Goal: Use online tool/utility: Utilize a website feature to perform a specific function

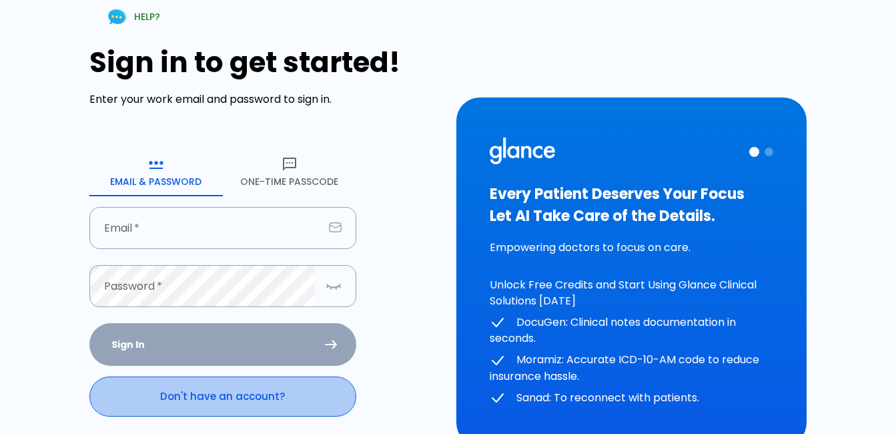
click at [221, 400] on link "Don't have an account?" at bounding box center [222, 396] width 267 height 40
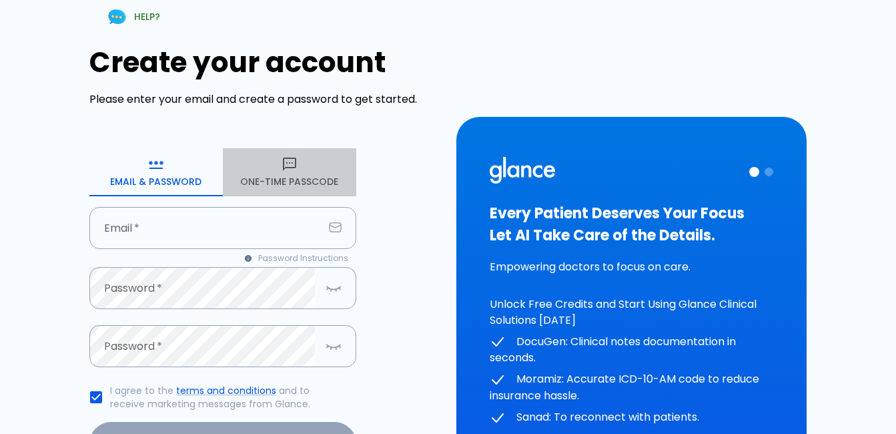
click at [310, 183] on button "One-Time Passcode" at bounding box center [289, 172] width 133 height 48
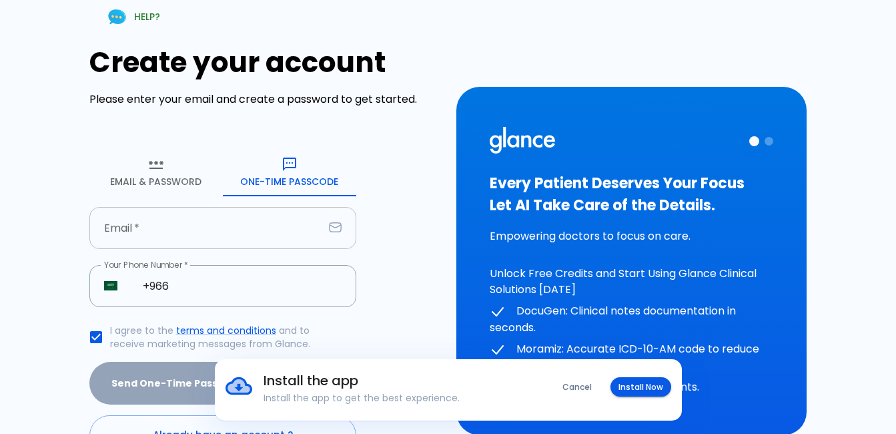
click at [208, 234] on input "text" at bounding box center [206, 228] width 234 height 42
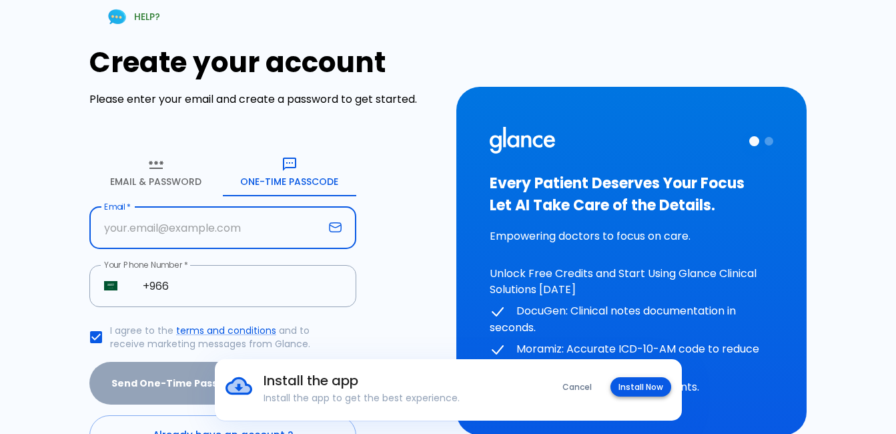
click at [632, 392] on button "Install Now" at bounding box center [641, 386] width 61 height 19
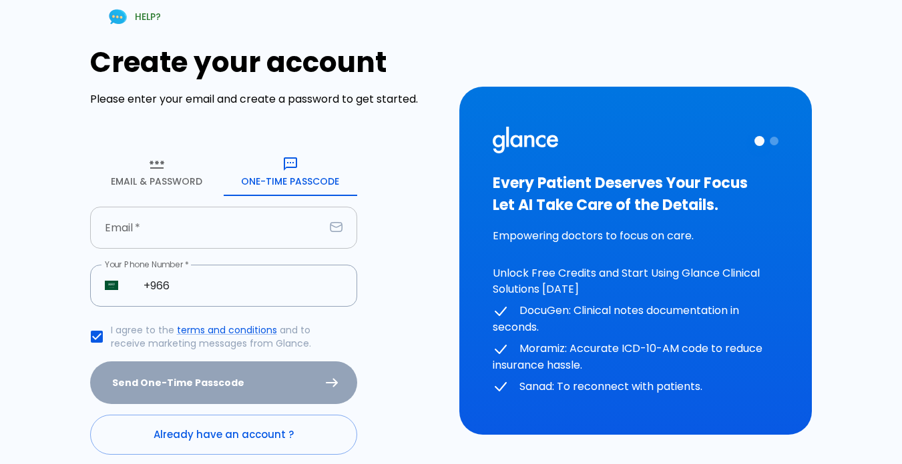
click at [149, 220] on input "text" at bounding box center [207, 228] width 234 height 42
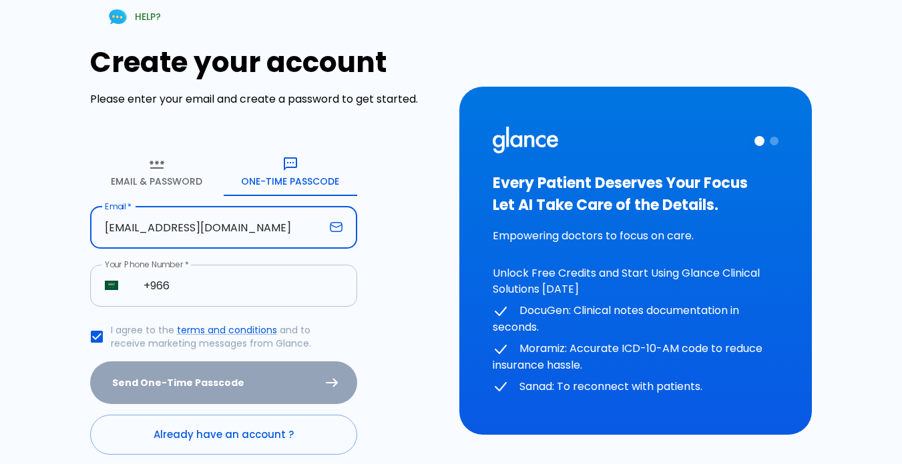
click at [218, 284] on input "+966" at bounding box center [243, 286] width 228 height 42
drag, startPoint x: 190, startPoint y: 226, endPoint x: 205, endPoint y: 227, distance: 14.7
click at [205, 227] on input "[EMAIL_ADDRESS][DOMAIN_NAME]" at bounding box center [207, 228] width 234 height 42
type input "[EMAIL_ADDRESS][DOMAIN_NAME]"
click at [203, 284] on input "+966" at bounding box center [243, 286] width 228 height 42
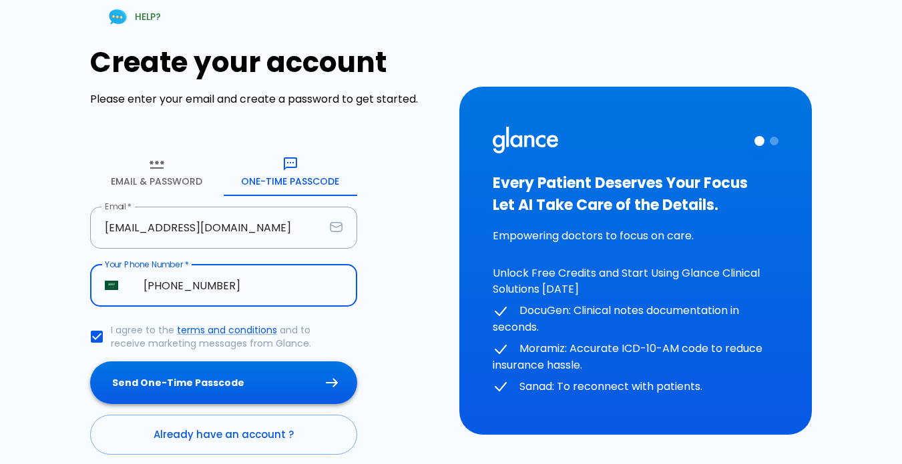
type input "[PHONE_NUMBER]"
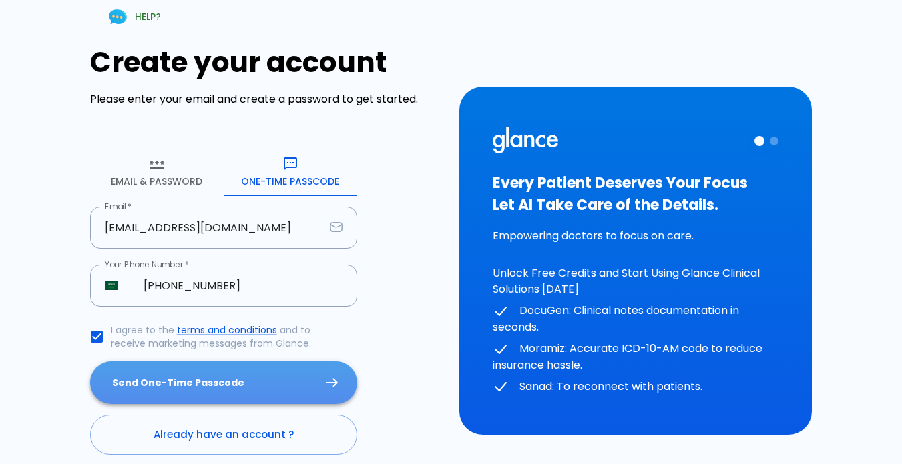
click at [217, 394] on button "Send One-Time Passcode" at bounding box center [223, 383] width 267 height 43
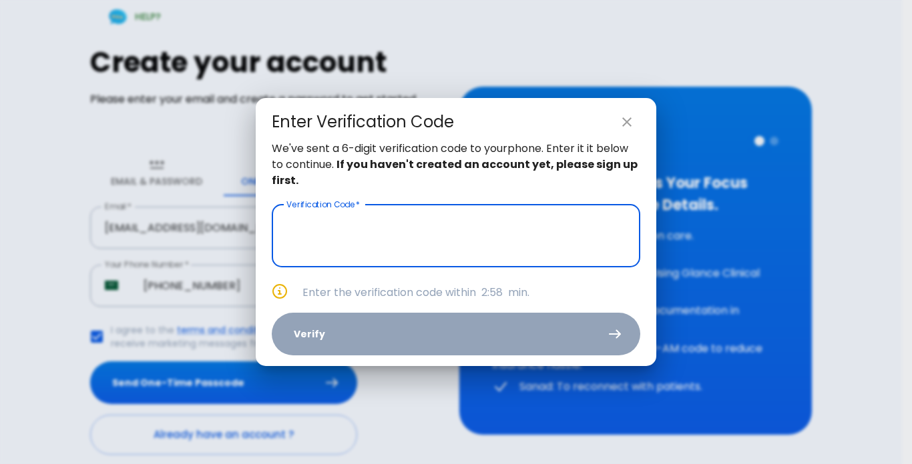
click at [335, 224] on input "text" at bounding box center [456, 236] width 368 height 63
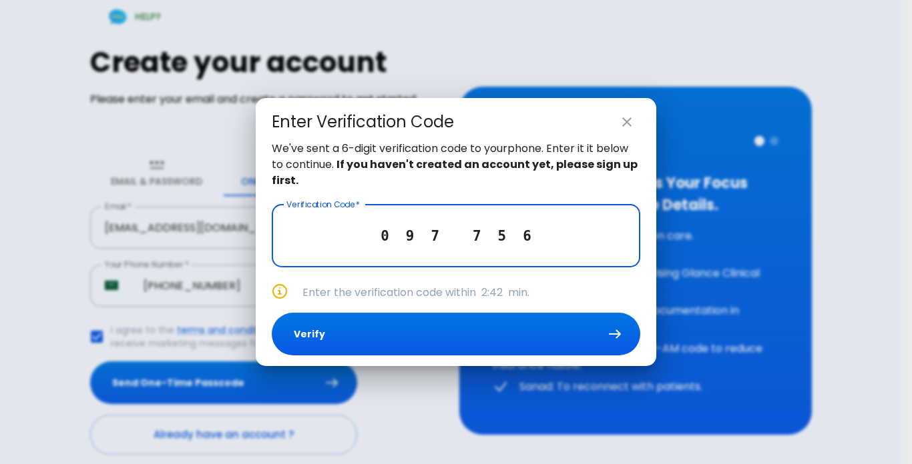
type input "0 9 7 7 5 6"
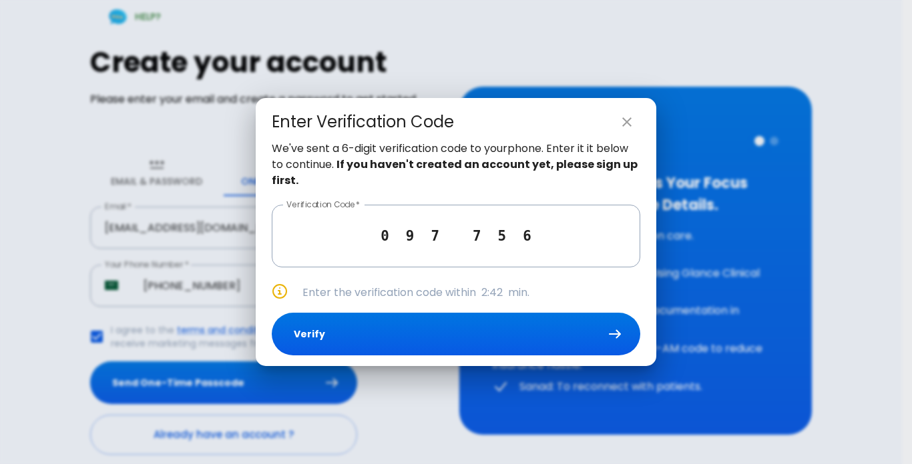
click at [372, 357] on div "We've sent a 6-digit verification code to your phone . Enter it it below to con…" at bounding box center [456, 254] width 400 height 226
click at [372, 307] on div "We've sent a 6-digit verification code to your phone . Enter it it below to con…" at bounding box center [456, 254] width 400 height 226
click at [372, 311] on div "We've sent a 6-digit verification code to your phone . Enter it it below to con…" at bounding box center [456, 254] width 400 height 226
click at [373, 318] on button "Verify" at bounding box center [456, 334] width 368 height 43
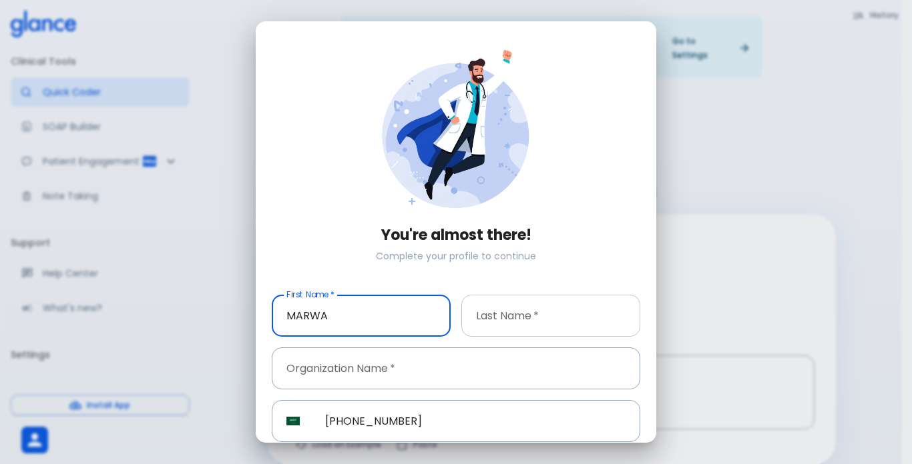
type input "MARWA"
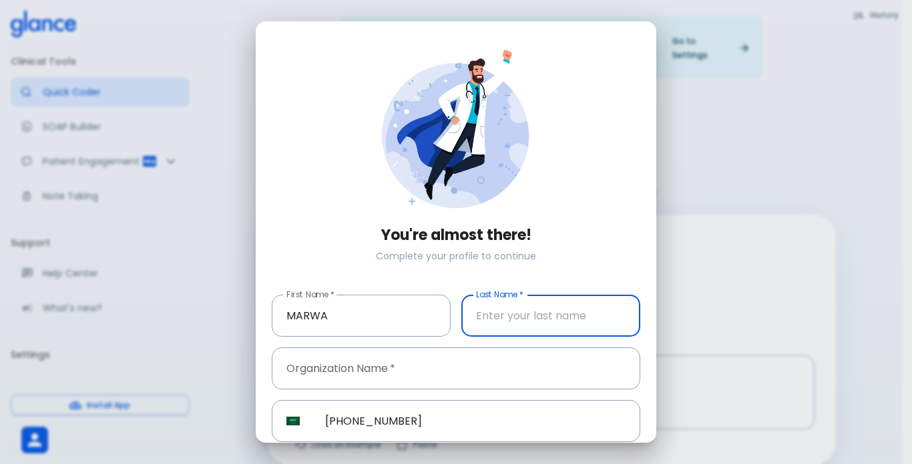
click at [509, 321] on input "text" at bounding box center [550, 316] width 179 height 42
type input "ZAYED"
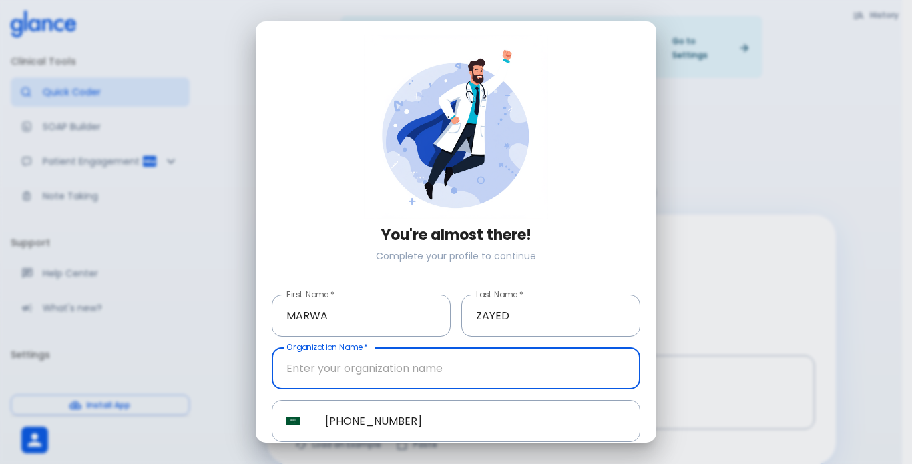
click at [429, 370] on input "text" at bounding box center [456, 369] width 368 height 42
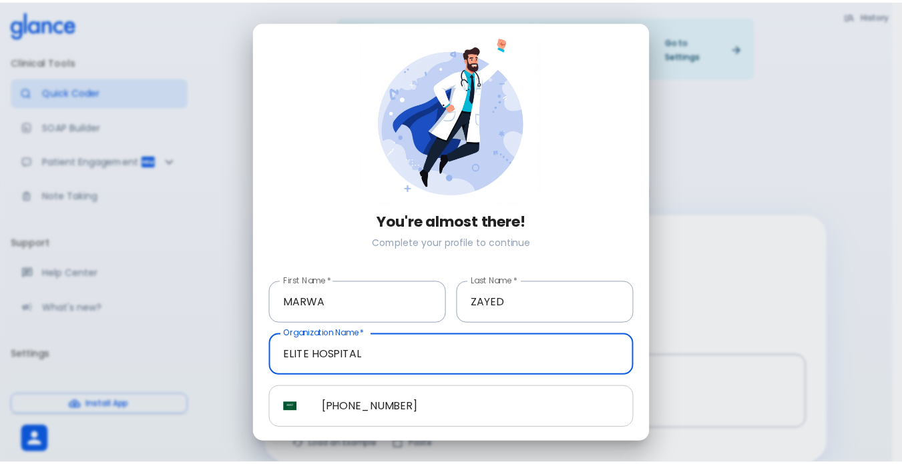
scroll to position [51, 0]
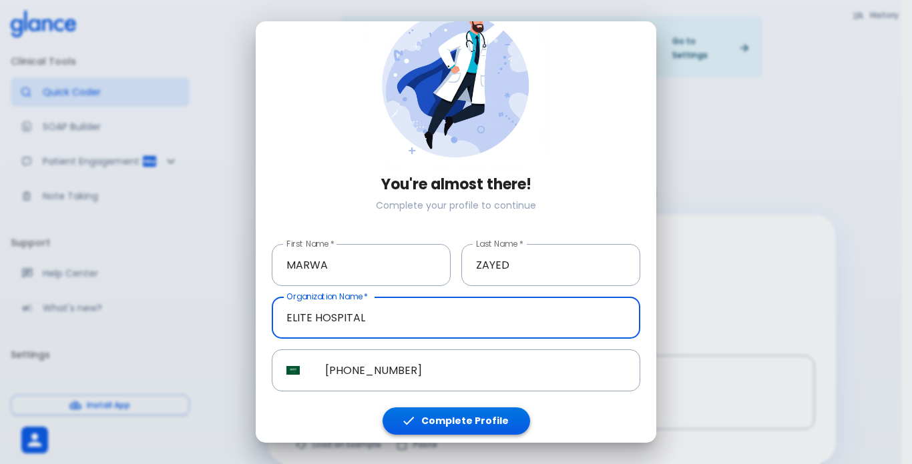
type input "ELITE HOSPITAL"
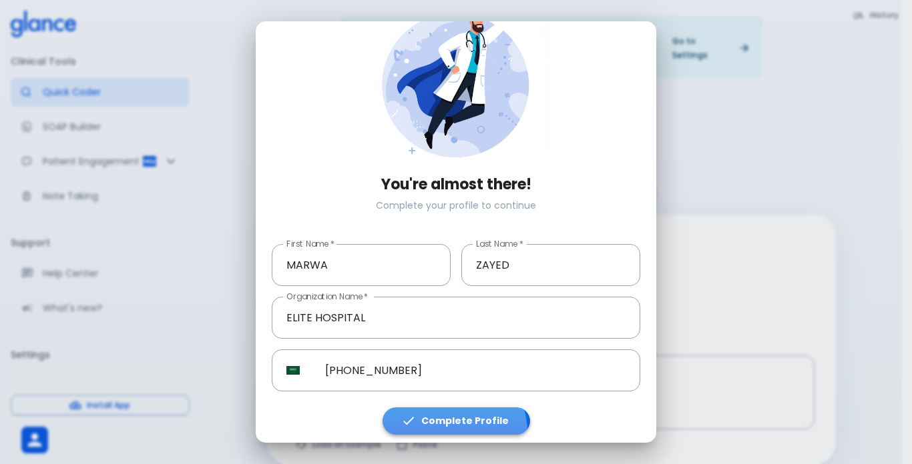
click at [448, 428] on button "Complete Profile" at bounding box center [455, 421] width 147 height 27
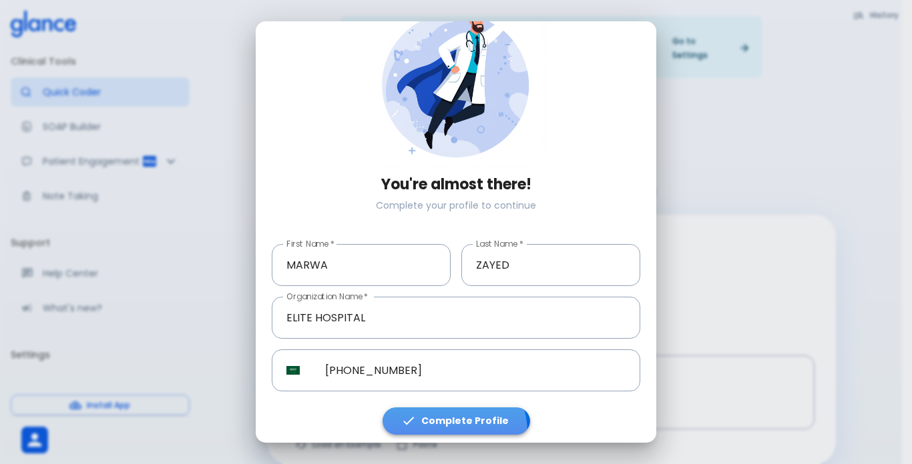
click at [448, 428] on button "Complete Profile" at bounding box center [455, 421] width 147 height 27
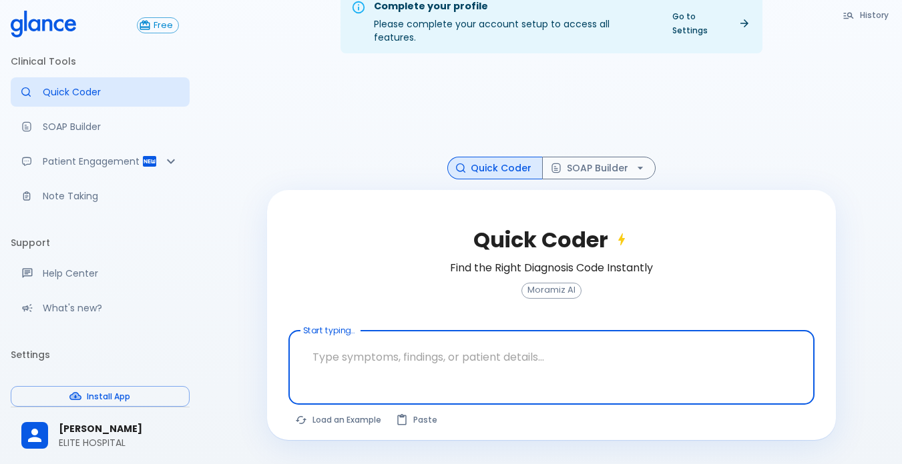
scroll to position [32, 0]
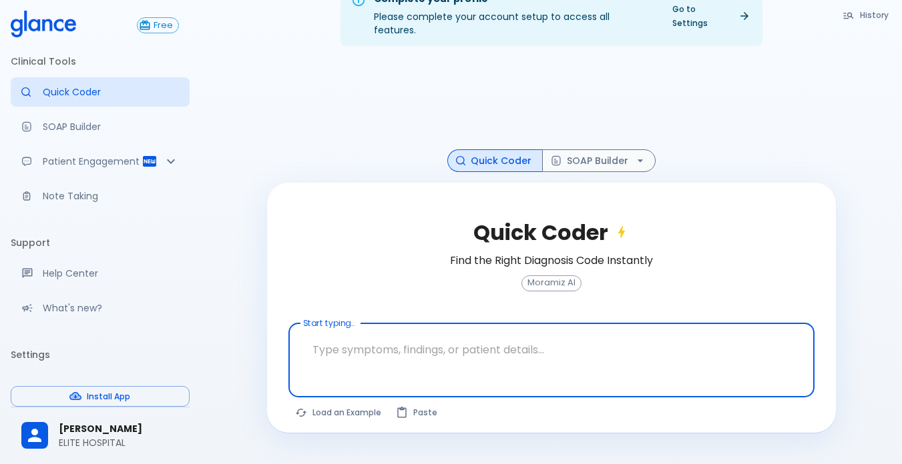
click at [383, 371] on div at bounding box center [552, 383] width 521 height 24
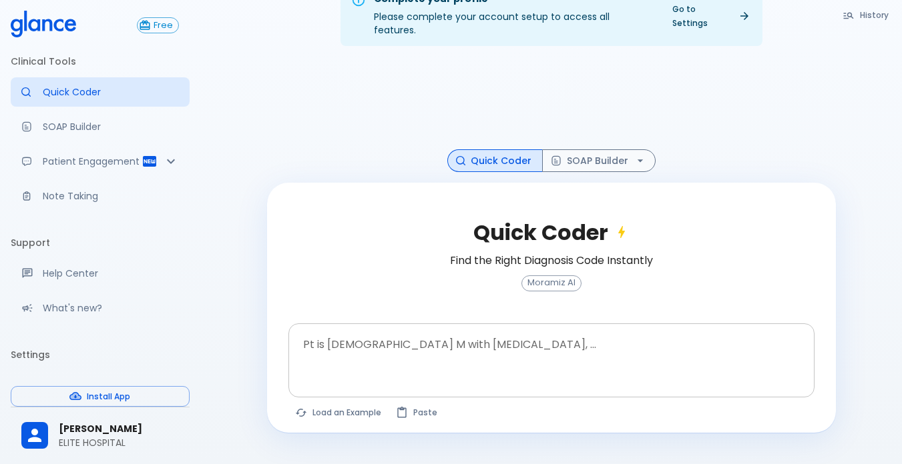
click at [366, 348] on textarea at bounding box center [551, 350] width 507 height 42
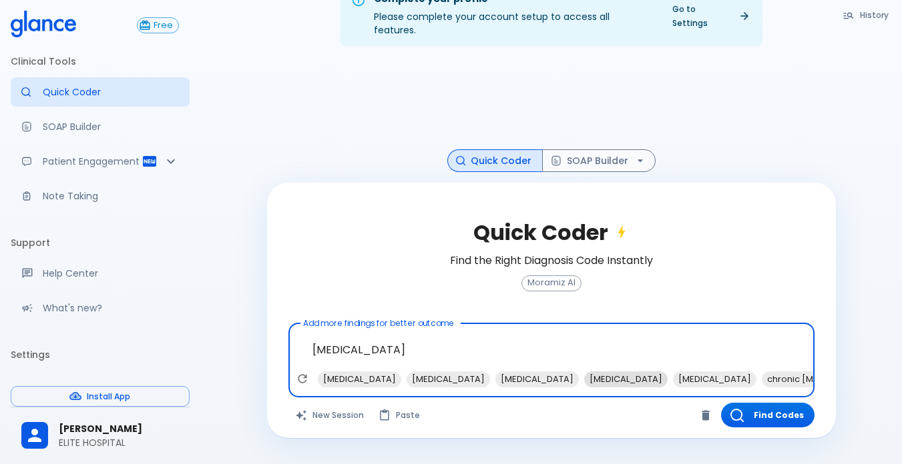
click at [495, 372] on span "[MEDICAL_DATA]" at bounding box center [536, 379] width 83 height 15
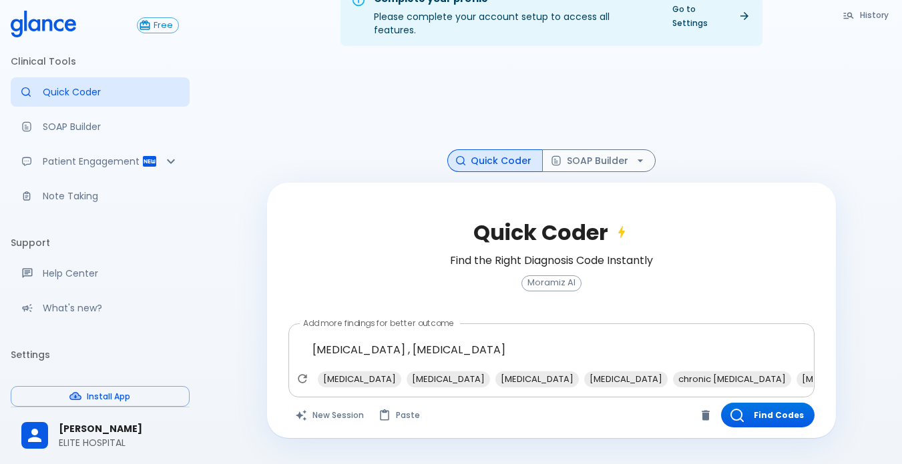
drag, startPoint x: 450, startPoint y: 382, endPoint x: 491, endPoint y: 382, distance: 41.4
click at [491, 382] on div "[MEDICAL_DATA] , [MEDICAL_DATA] x [MEDICAL_DATA] [MEDICAL_DATA] [MEDICAL_DATA] …" at bounding box center [551, 361] width 526 height 75
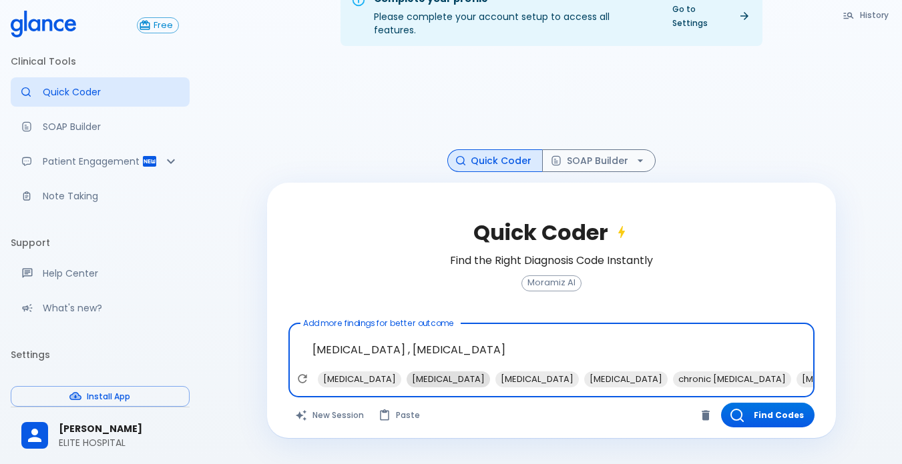
click at [437, 372] on span "[MEDICAL_DATA]" at bounding box center [447, 379] width 83 height 15
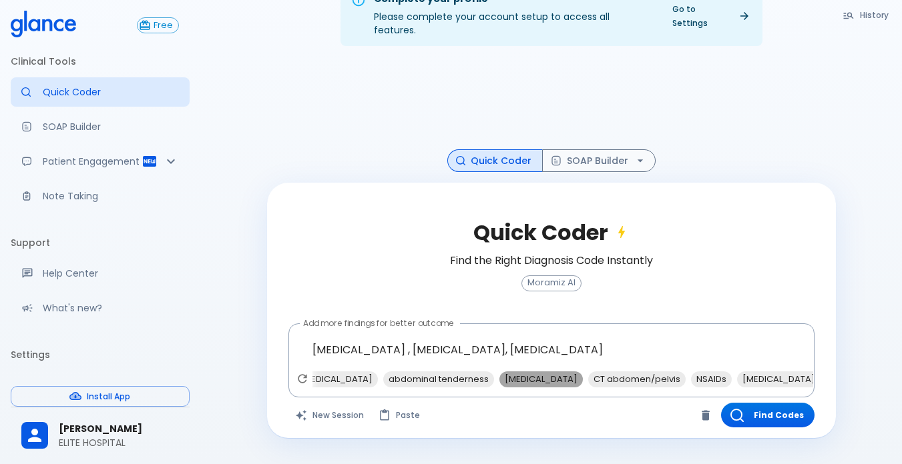
click at [583, 372] on span "[MEDICAL_DATA]" at bounding box center [540, 379] width 83 height 15
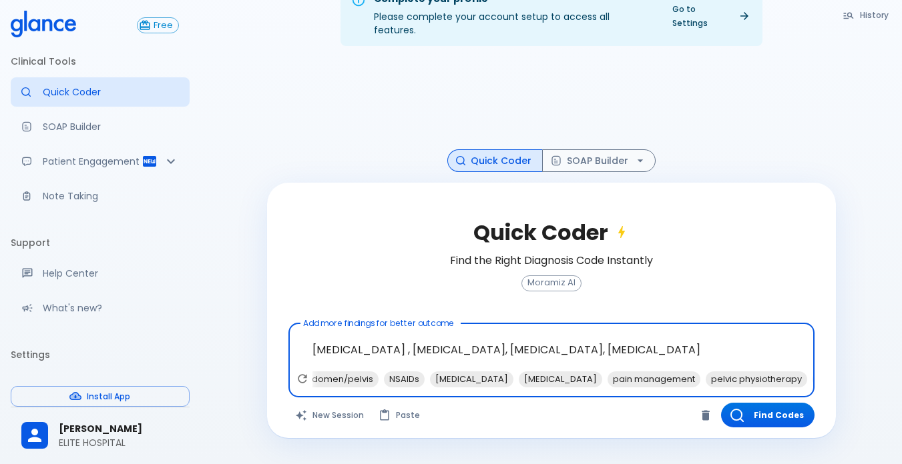
scroll to position [0, 724]
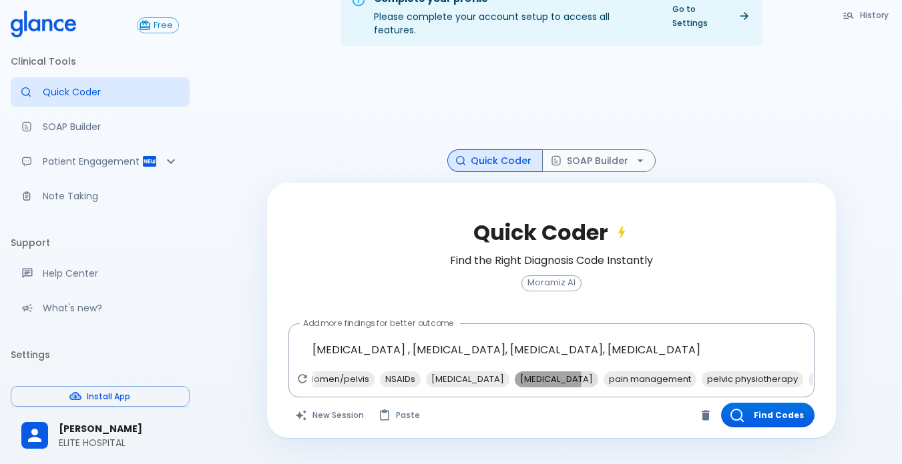
click at [598, 372] on span "[MEDICAL_DATA]" at bounding box center [556, 379] width 83 height 15
type textarea "[MEDICAL_DATA] , [MEDICAL_DATA], [MEDICAL_DATA], [MEDICAL_DATA], [MEDICAL_DATA]"
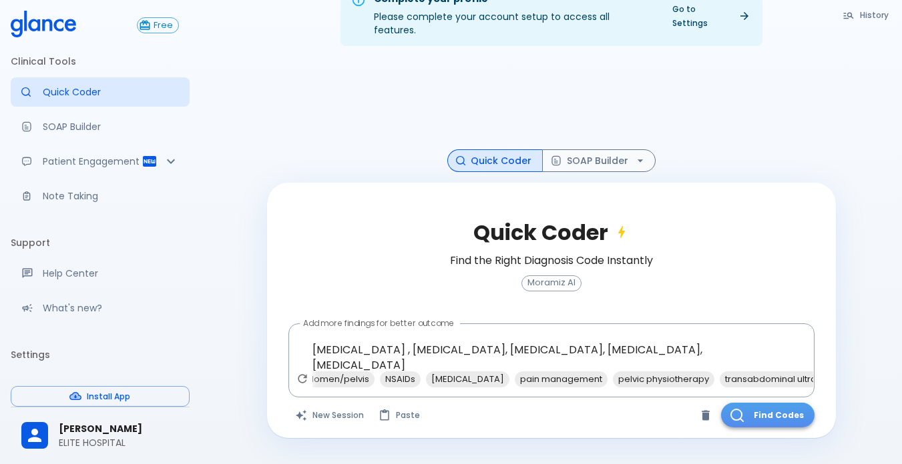
click at [772, 412] on button "Find Codes" at bounding box center [767, 415] width 93 height 25
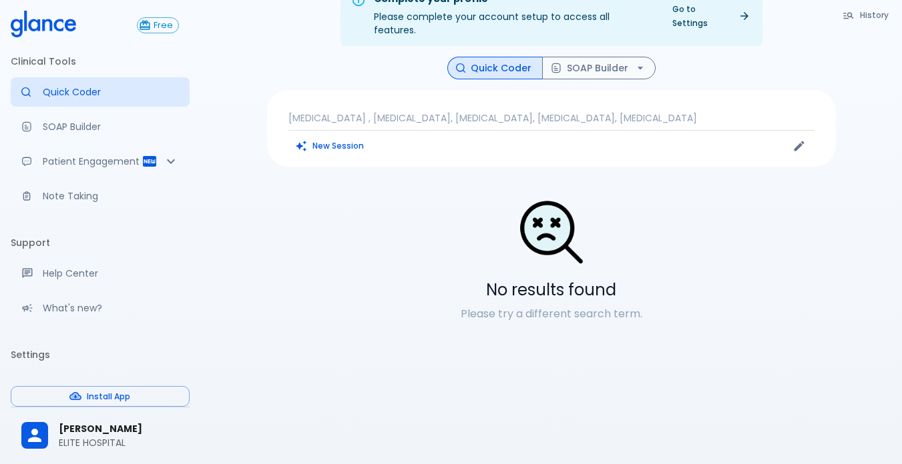
click at [673, 111] on p "[MEDICAL_DATA] , [MEDICAL_DATA], [MEDICAL_DATA], [MEDICAL_DATA], [MEDICAL_DATA]" at bounding box center [551, 117] width 526 height 13
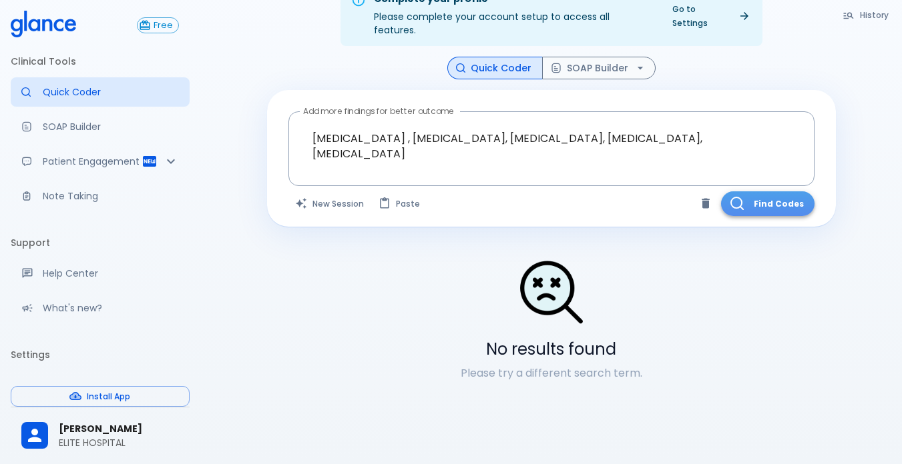
click at [751, 192] on button "Find Codes" at bounding box center [767, 204] width 93 height 25
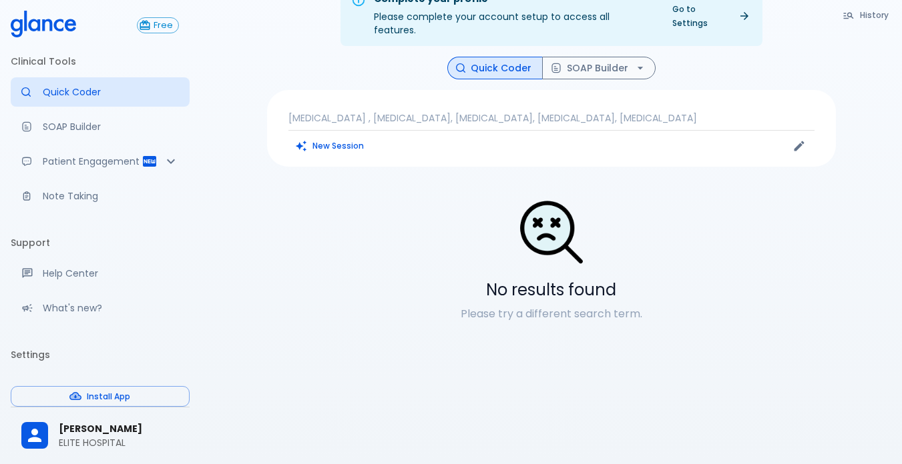
click at [684, 115] on div "[MEDICAL_DATA] , [MEDICAL_DATA], [MEDICAL_DATA], [MEDICAL_DATA], [MEDICAL_DATA]…" at bounding box center [551, 128] width 569 height 77
click at [681, 113] on div "[MEDICAL_DATA] , [MEDICAL_DATA], [MEDICAL_DATA], [MEDICAL_DATA], [MEDICAL_DATA]…" at bounding box center [551, 128] width 569 height 77
click at [674, 111] on p "[MEDICAL_DATA] , [MEDICAL_DATA], [MEDICAL_DATA], [MEDICAL_DATA], [MEDICAL_DATA]" at bounding box center [551, 117] width 526 height 13
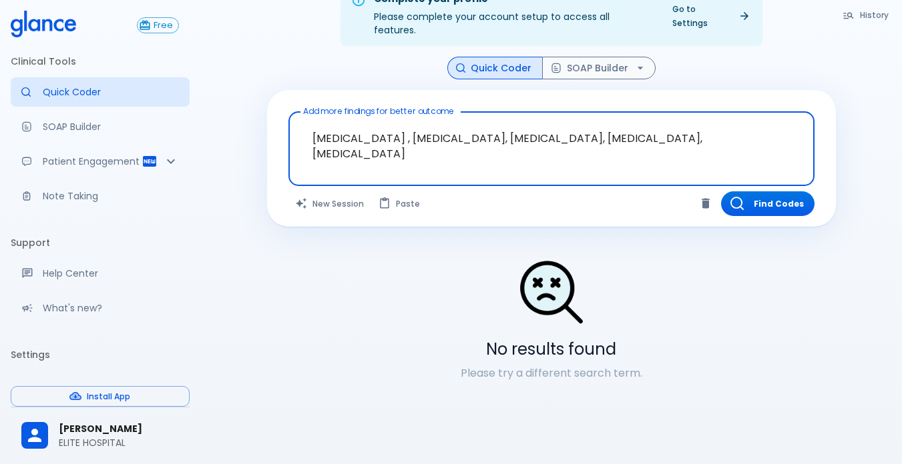
click at [737, 117] on textarea "[MEDICAL_DATA] , [MEDICAL_DATA], [MEDICAL_DATA], [MEDICAL_DATA], [MEDICAL_DATA]" at bounding box center [551, 138] width 507 height 42
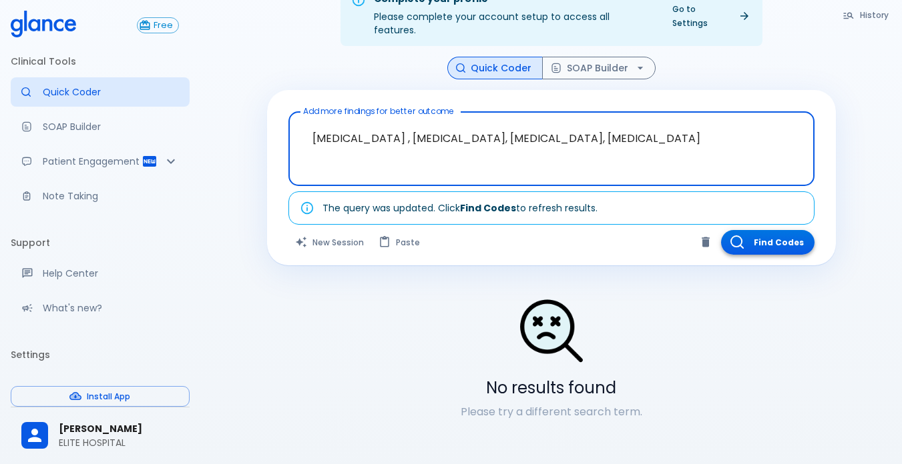
type textarea "[MEDICAL_DATA] , [MEDICAL_DATA], [MEDICAL_DATA], [MEDICAL_DATA]"
click at [745, 230] on button "Find Codes" at bounding box center [767, 242] width 93 height 25
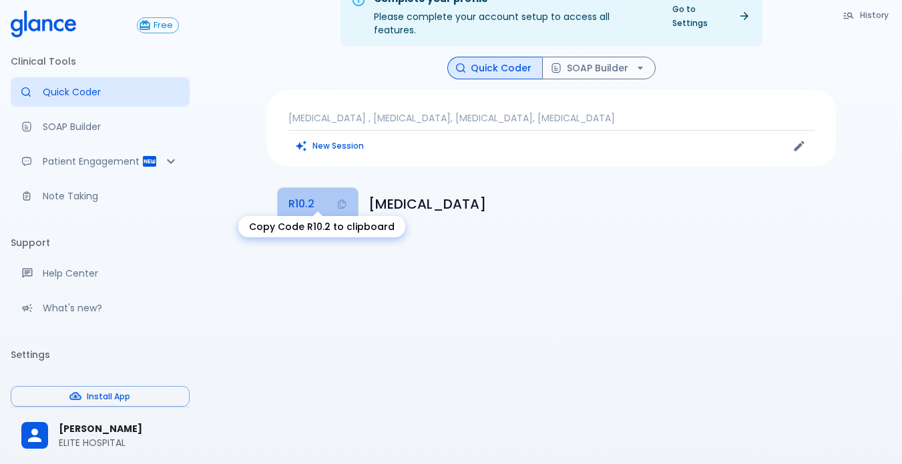
click at [306, 200] on span "R10.2" at bounding box center [301, 204] width 26 height 19
click at [313, 195] on span "R10.2" at bounding box center [301, 204] width 26 height 19
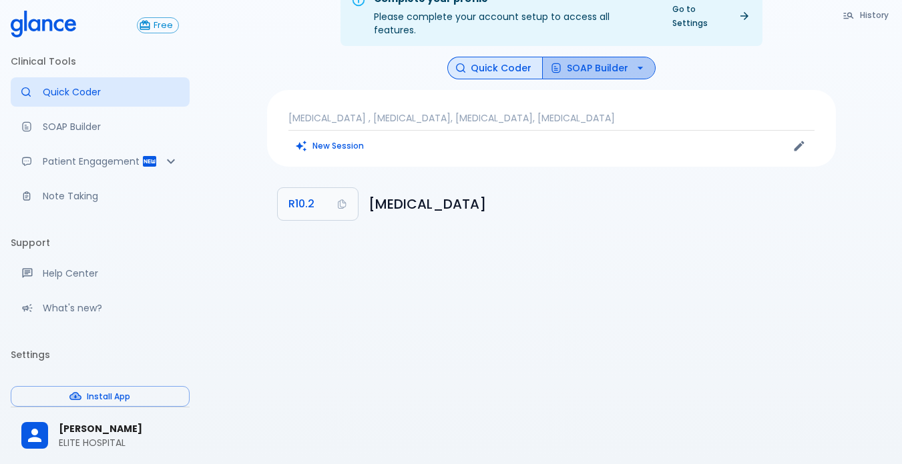
click at [603, 57] on button "SOAP Builder" at bounding box center [598, 68] width 113 height 23
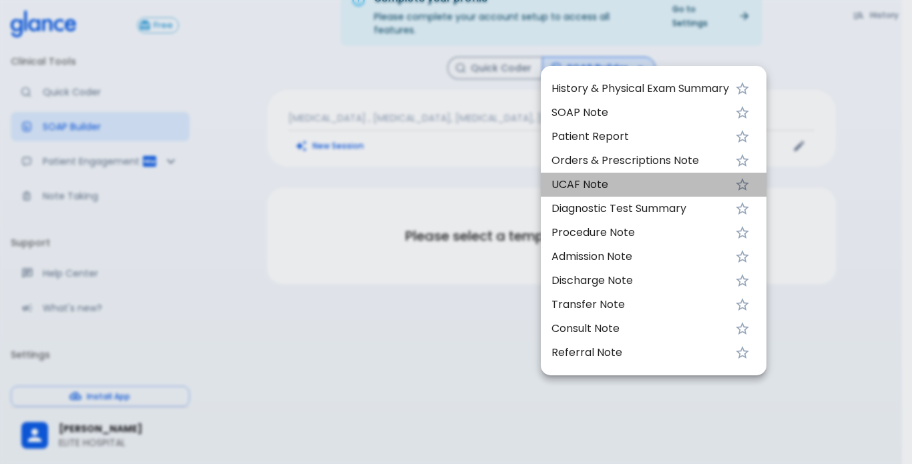
click at [591, 194] on li "UCAF Note" at bounding box center [654, 185] width 226 height 24
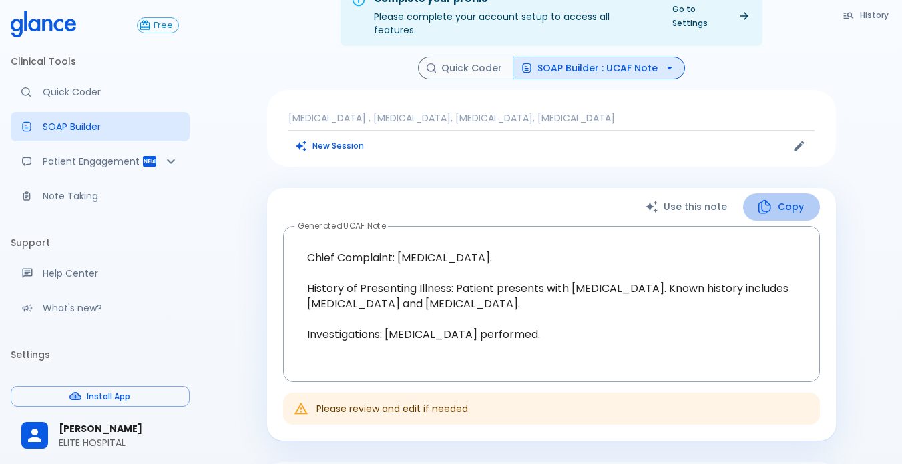
click at [761, 199] on icon "button" at bounding box center [764, 207] width 16 height 16
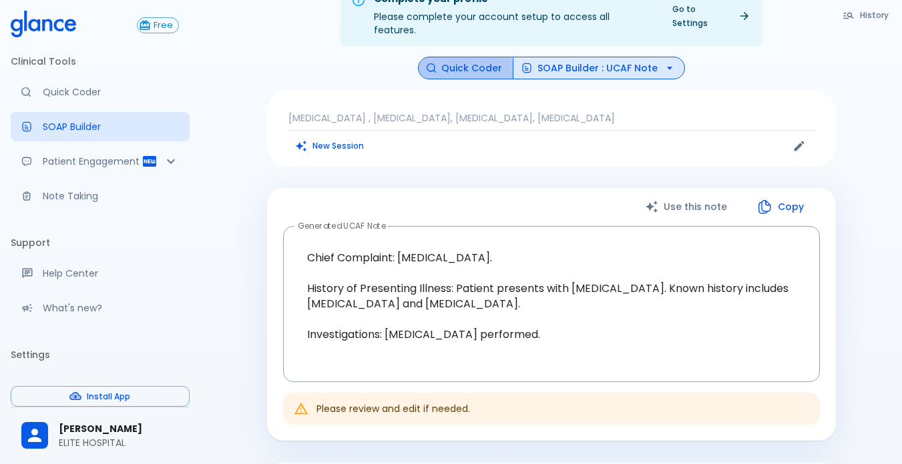
click at [467, 62] on button "Quick Coder" at bounding box center [465, 68] width 95 height 23
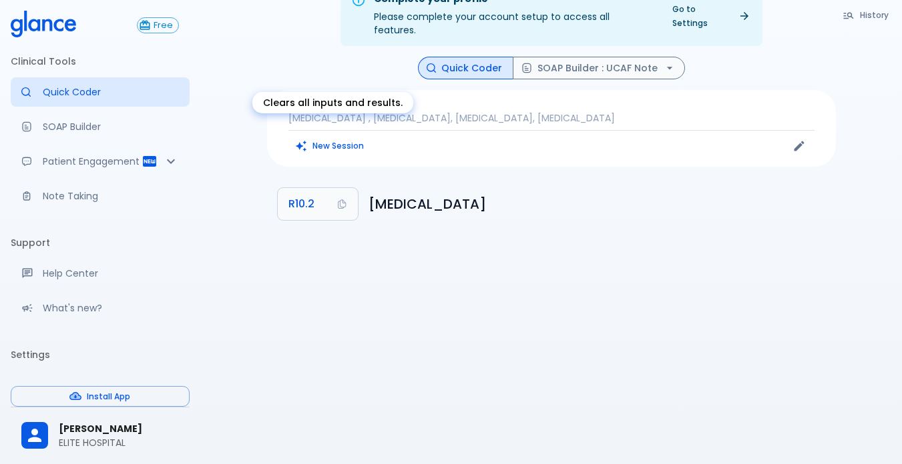
click at [347, 139] on button "New Session" at bounding box center [329, 145] width 83 height 19
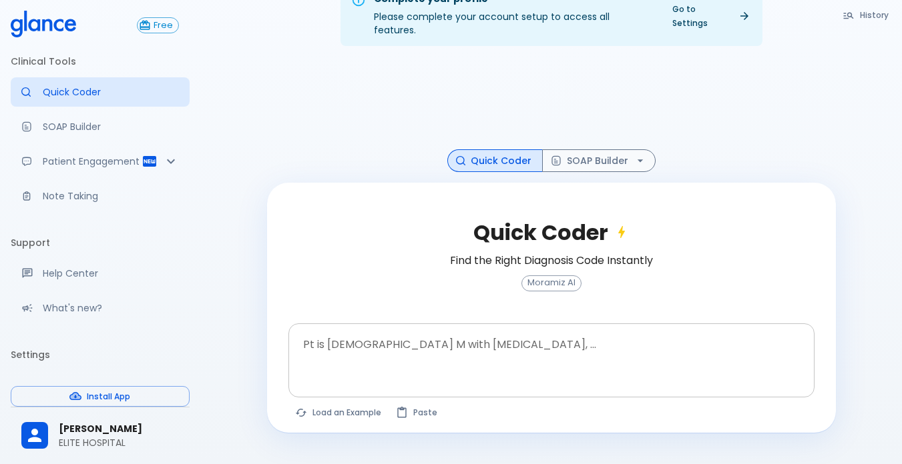
click at [341, 371] on div at bounding box center [552, 383] width 521 height 24
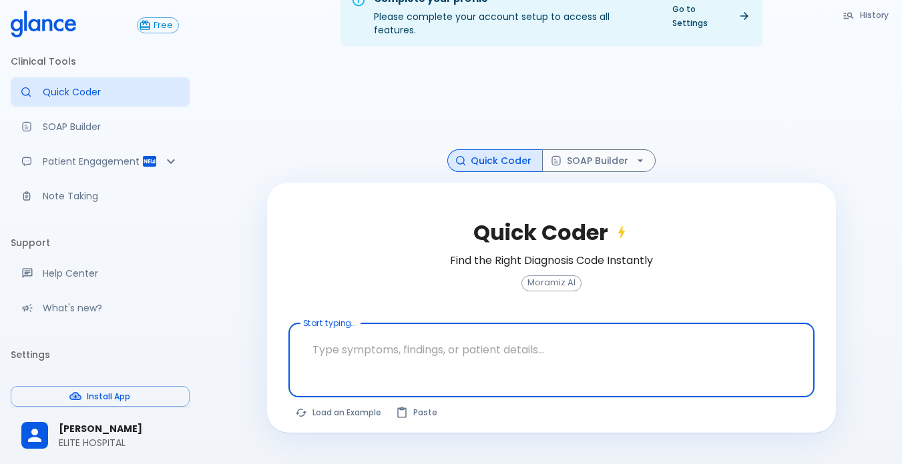
click at [340, 329] on textarea at bounding box center [551, 350] width 507 height 42
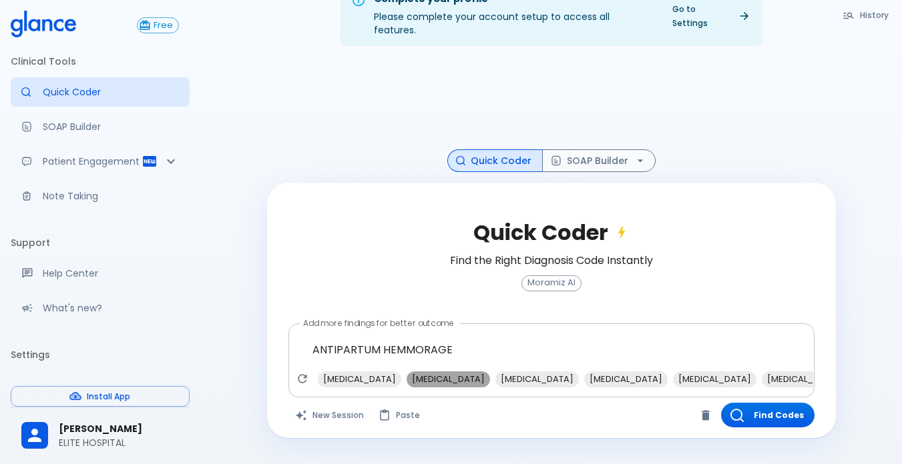
click at [451, 372] on span "[MEDICAL_DATA]" at bounding box center [447, 379] width 83 height 15
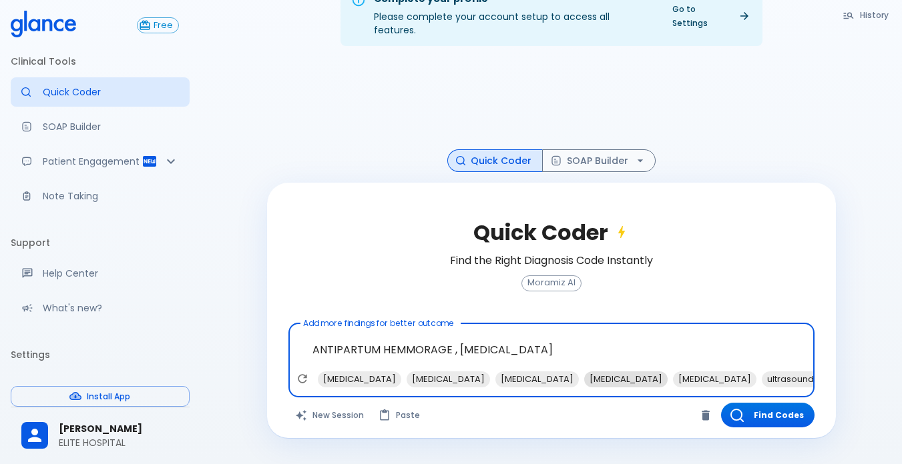
click at [594, 372] on span "[MEDICAL_DATA]" at bounding box center [625, 379] width 83 height 15
click at [673, 372] on span "ultrasound findings" at bounding box center [719, 379] width 93 height 15
type textarea "ANTIPARTUM HEMMORAGE , [MEDICAL_DATA], [MEDICAL_DATA], ultrasound findings"
click at [755, 404] on button "Find Codes" at bounding box center [767, 415] width 93 height 25
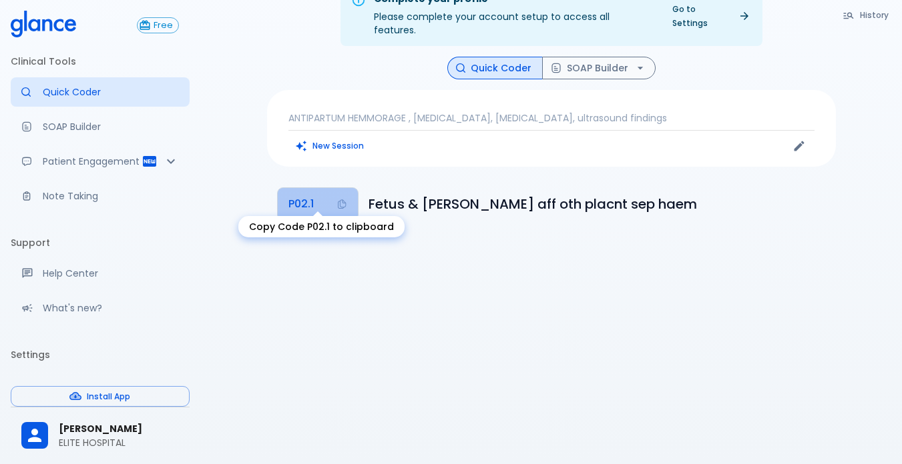
click at [291, 198] on span "P02.1" at bounding box center [300, 204] width 25 height 19
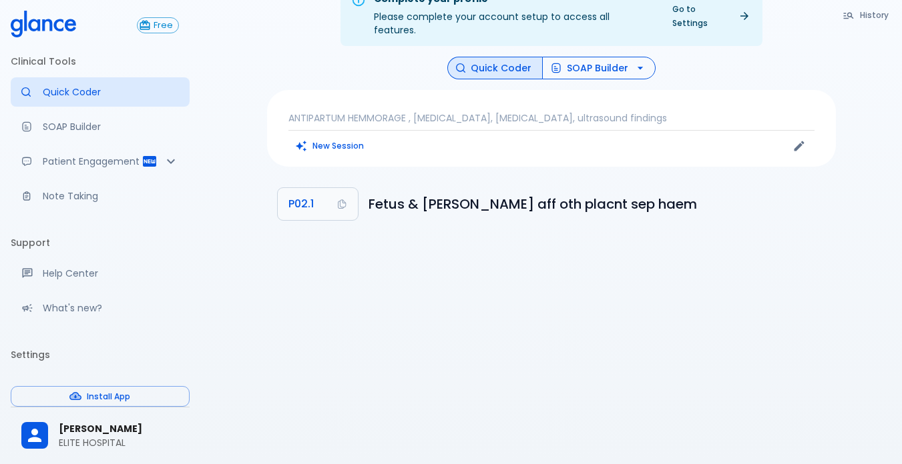
click at [589, 61] on button "SOAP Builder" at bounding box center [598, 68] width 113 height 23
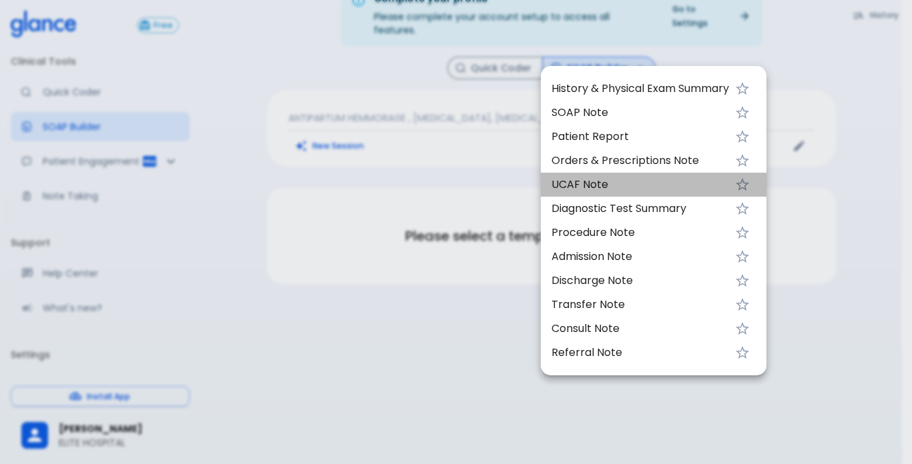
click at [593, 184] on span "UCAF Note" at bounding box center [640, 185] width 178 height 16
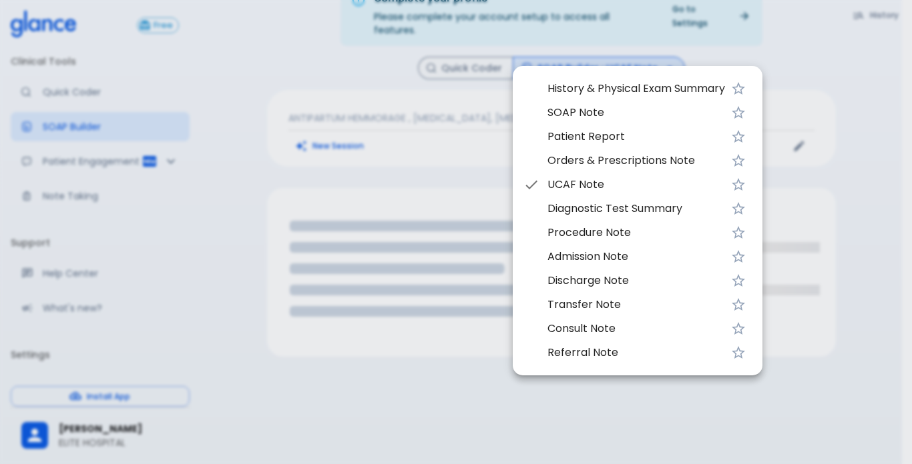
click at [433, 178] on div at bounding box center [456, 232] width 912 height 464
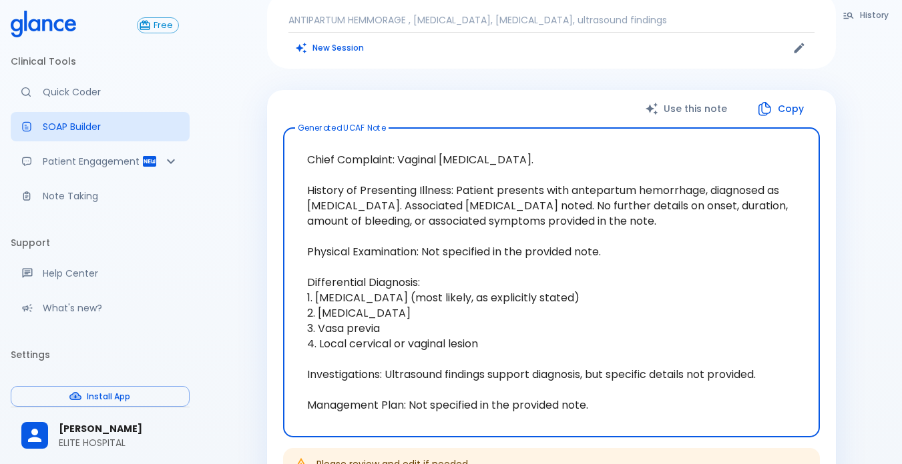
scroll to position [133, 0]
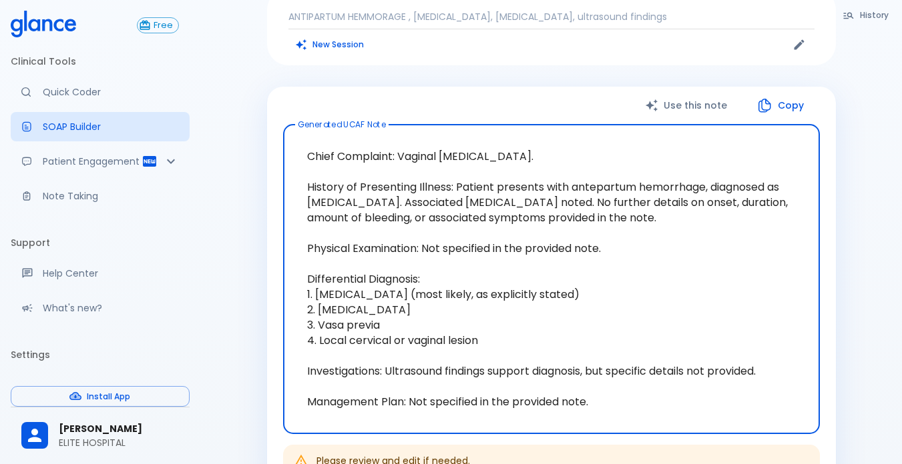
drag, startPoint x: 497, startPoint y: 318, endPoint x: 473, endPoint y: 320, distance: 24.1
click at [473, 320] on textarea "Chief Complaint: Vaginal [MEDICAL_DATA]. History of Presenting Illness: Patient…" at bounding box center [551, 279] width 518 height 288
drag, startPoint x: 624, startPoint y: 390, endPoint x: 541, endPoint y: 386, distance: 82.9
click at [541, 386] on textarea "Chief Complaint: Vaginal [MEDICAL_DATA]. History of Presenting Illness: Patient…" at bounding box center [551, 279] width 518 height 288
click at [503, 321] on textarea "Chief Complaint: Vaginal [MEDICAL_DATA]. History of Presenting Illness: Patient…" at bounding box center [551, 279] width 518 height 288
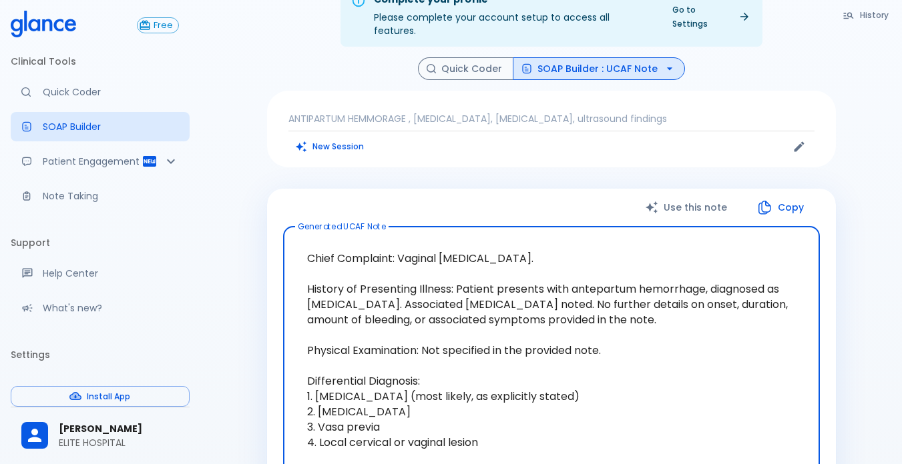
scroll to position [0, 0]
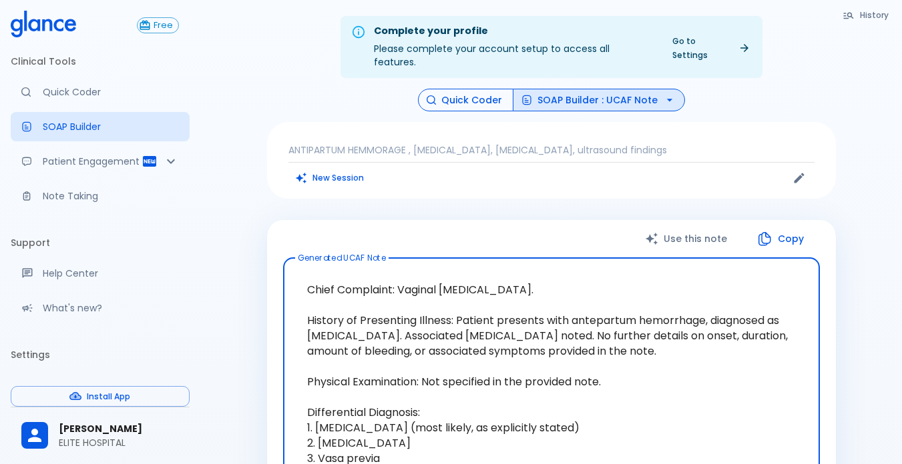
click at [471, 89] on button "Quick Coder" at bounding box center [465, 100] width 95 height 23
